Goal: Check status: Check status

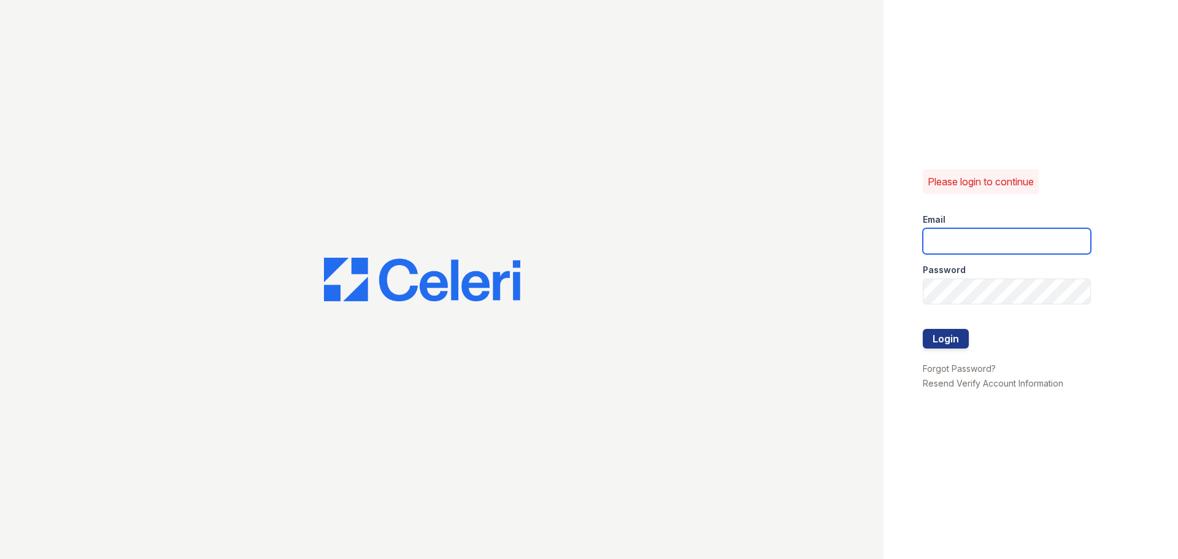
type input "[EMAIL_ADDRESS][DOMAIN_NAME]"
click at [948, 335] on button "Login" at bounding box center [945, 339] width 46 height 20
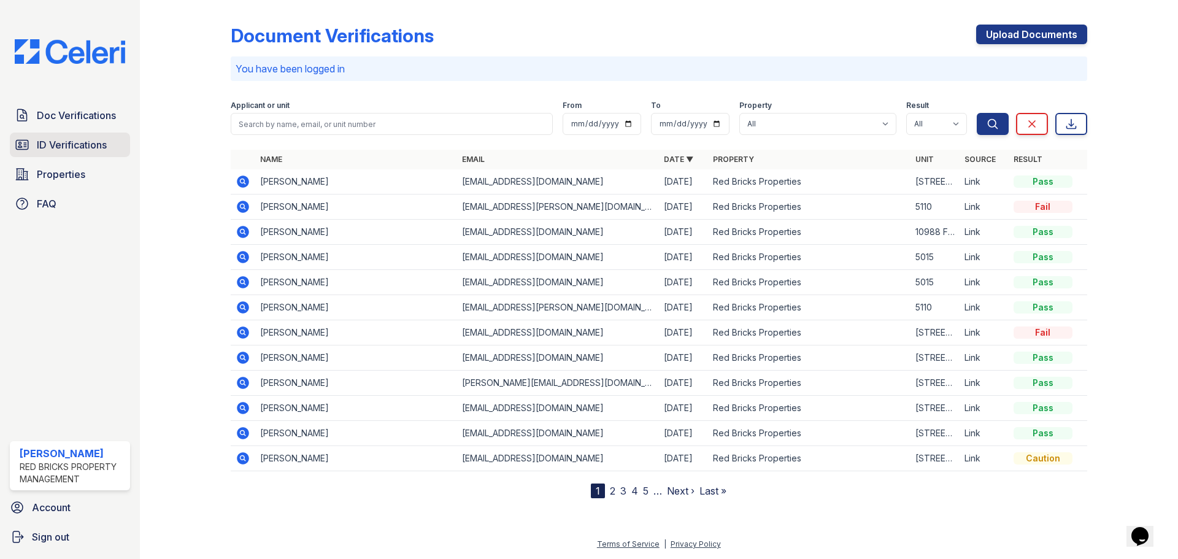
click at [73, 142] on span "ID Verifications" at bounding box center [72, 144] width 70 height 15
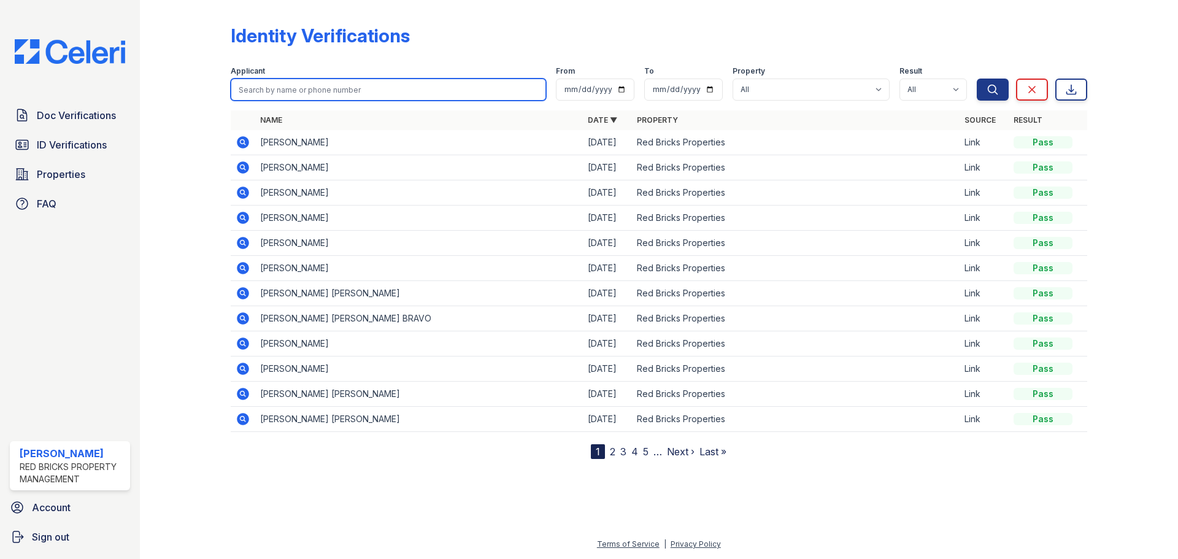
click at [395, 83] on input "search" at bounding box center [388, 90] width 315 height 22
type input "ledy"
click at [976, 79] on button "Search" at bounding box center [992, 90] width 32 height 22
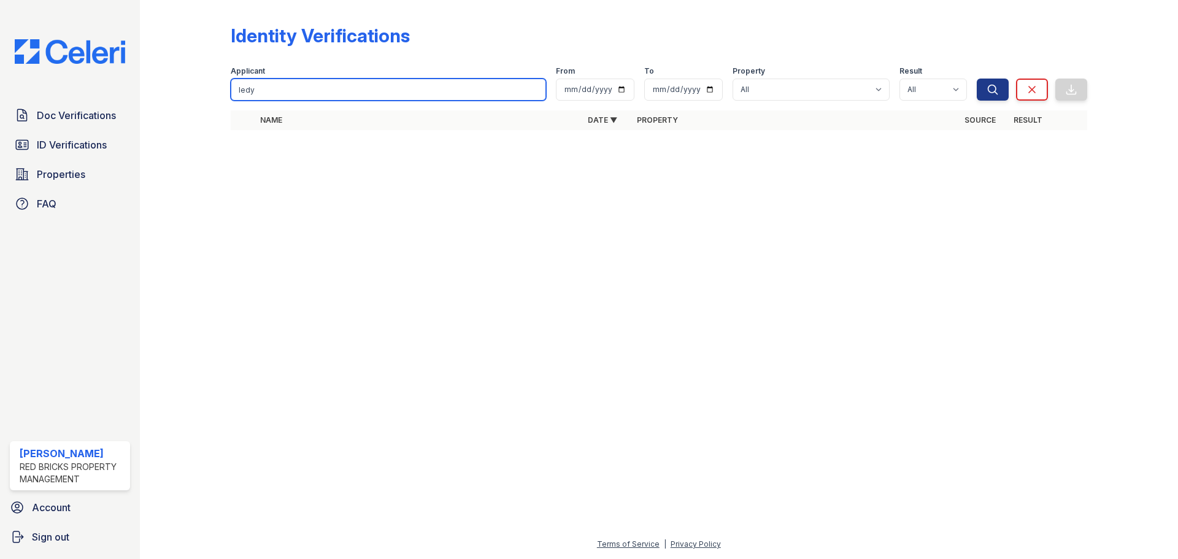
click at [385, 88] on input "ledy" at bounding box center [388, 90] width 315 height 22
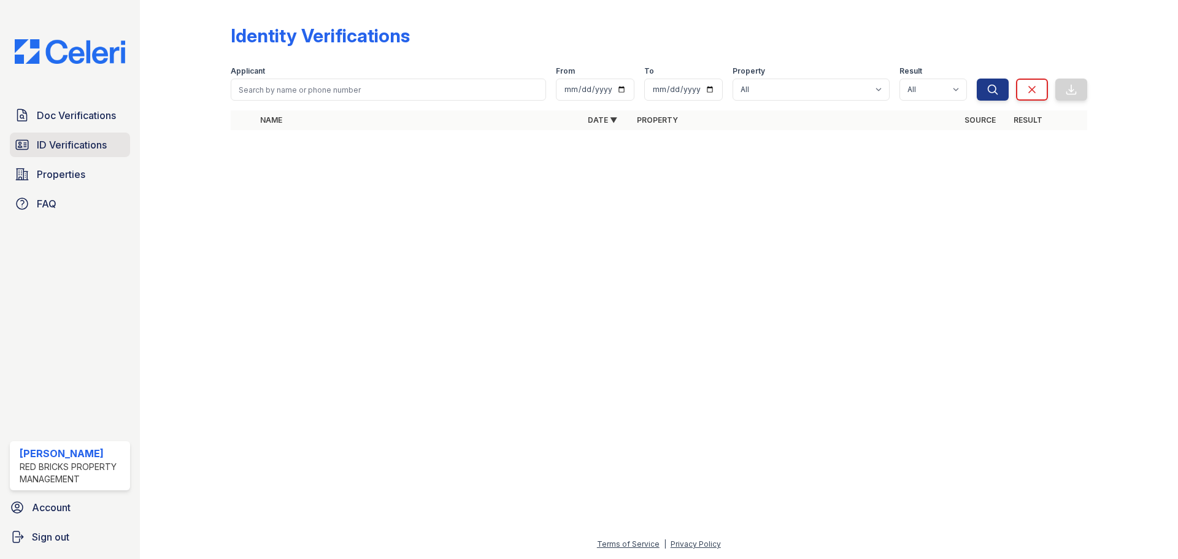
click at [94, 145] on span "ID Verifications" at bounding box center [72, 144] width 70 height 15
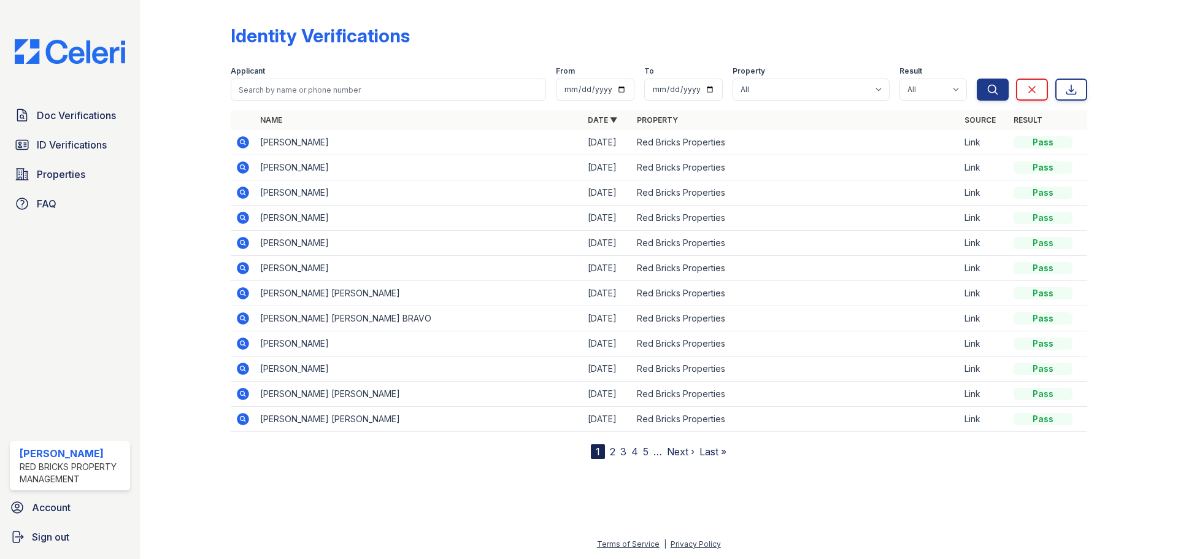
click at [241, 296] on icon at bounding box center [243, 293] width 12 height 12
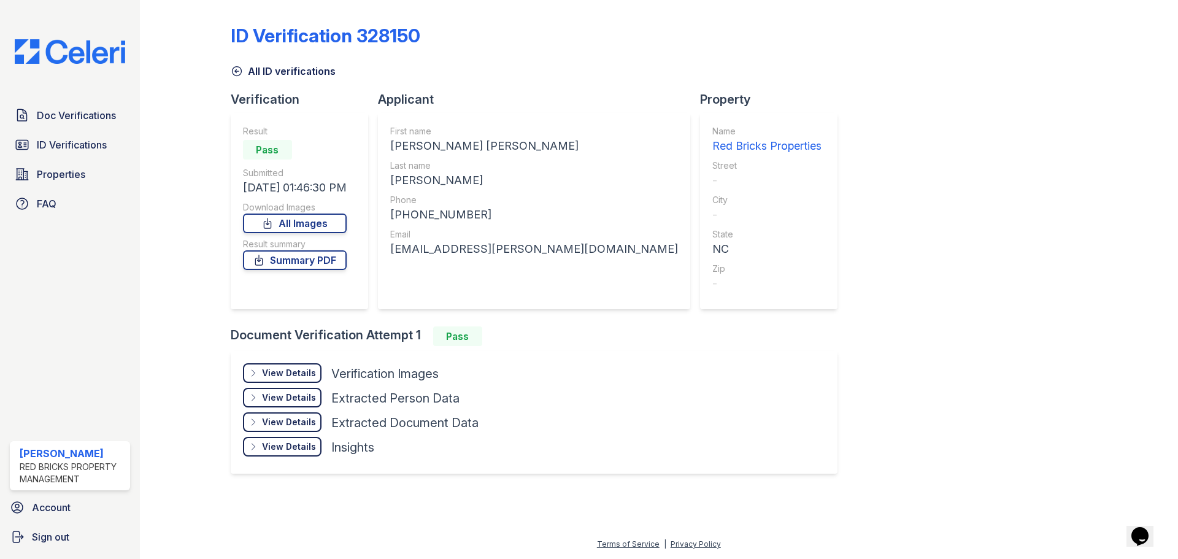
click at [280, 365] on div "View Details Details" at bounding box center [282, 373] width 79 height 20
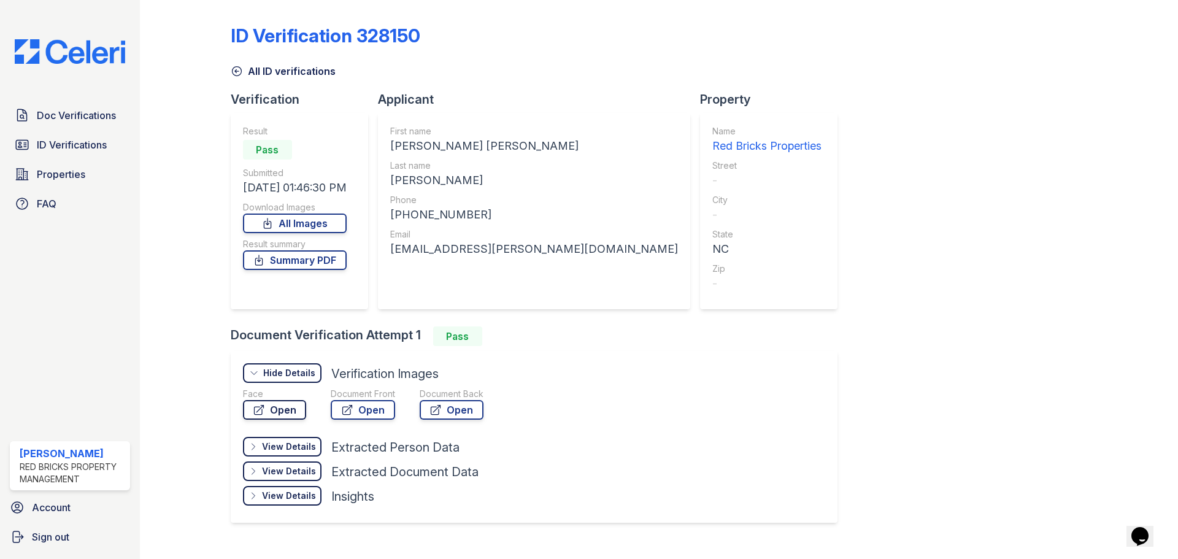
click at [281, 410] on link "Open" at bounding box center [274, 410] width 63 height 20
